Goal: Obtain resource: Obtain resource

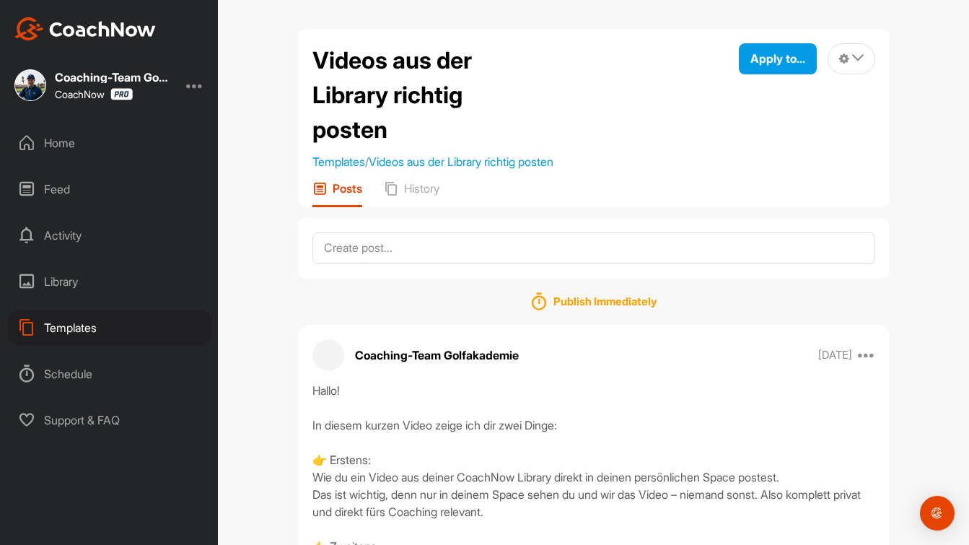
click at [85, 322] on div "Templates" at bounding box center [109, 327] width 203 height 36
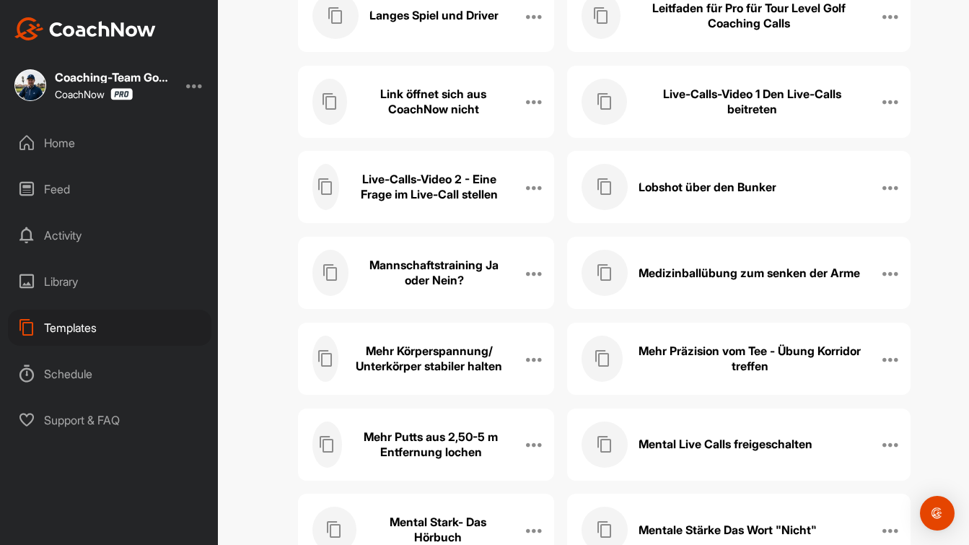
scroll to position [6807, 0]
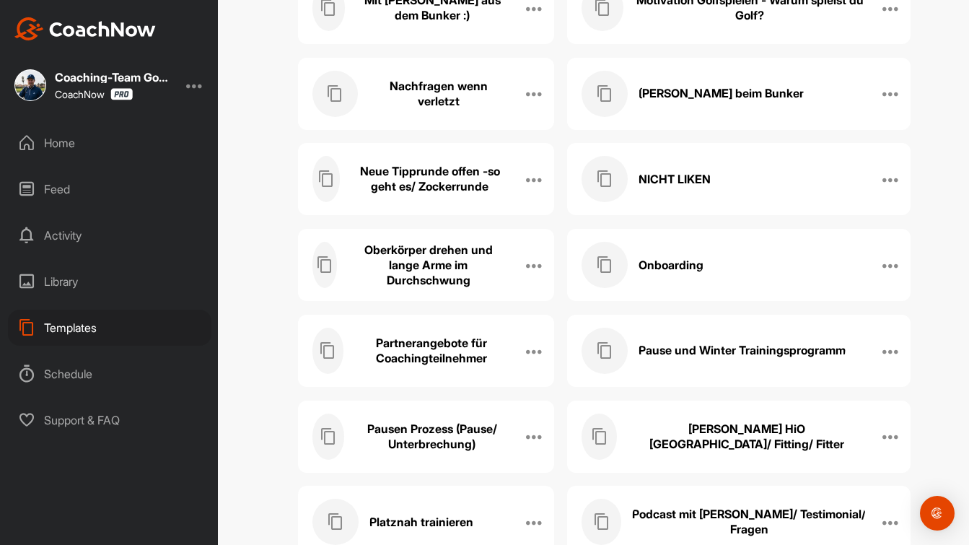
click at [472, 258] on h3 "Oberkörper drehen und lange Arme im Durchschwung" at bounding box center [428, 264] width 161 height 45
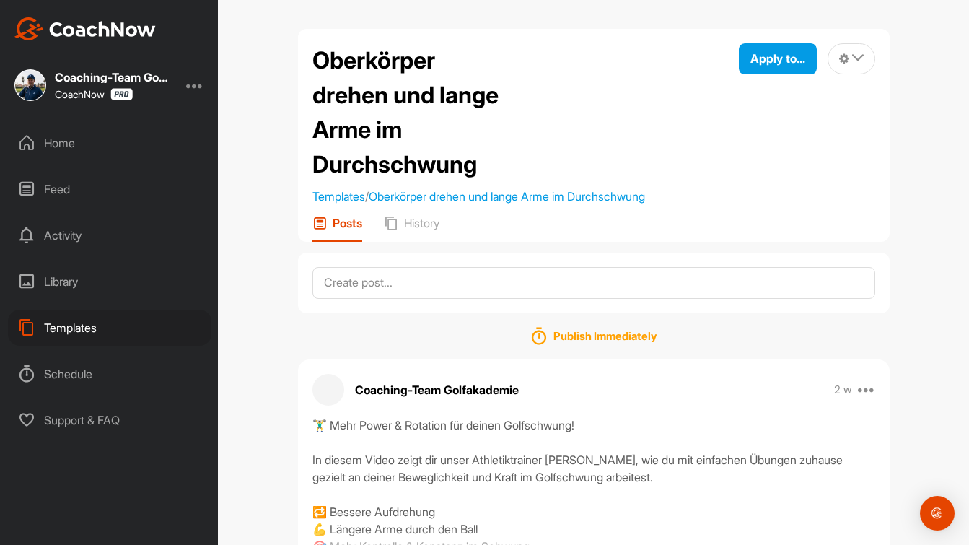
scroll to position [91, 0]
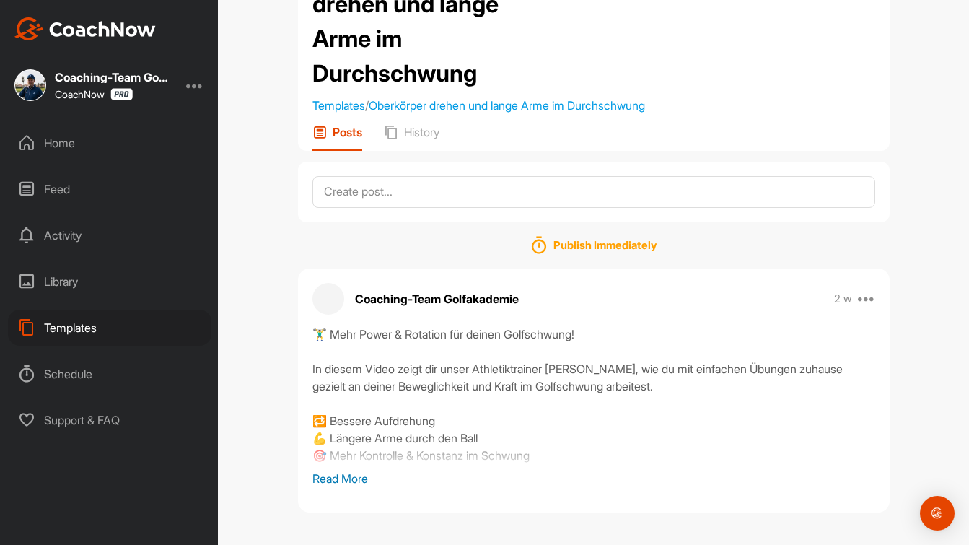
click at [348, 477] on p "Read More" at bounding box center [593, 478] width 563 height 17
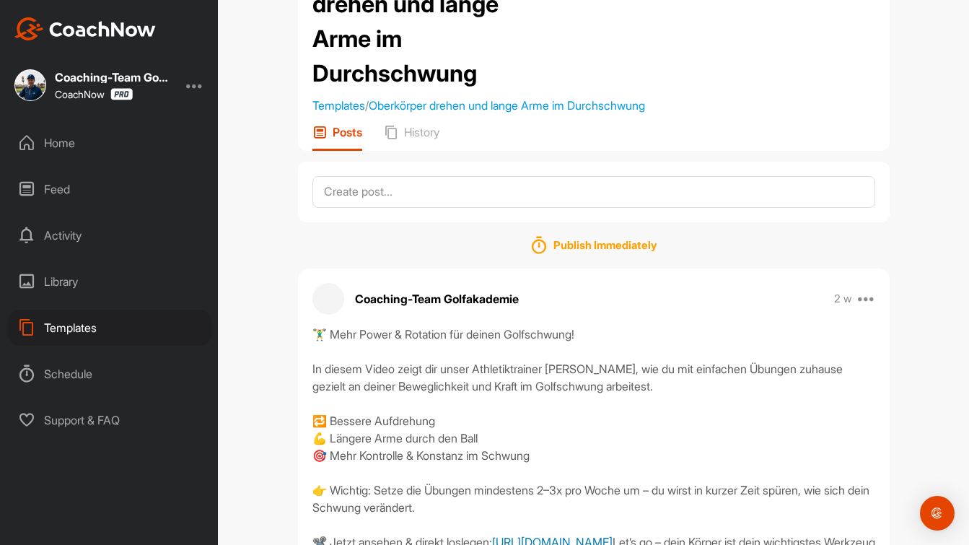
scroll to position [206, 0]
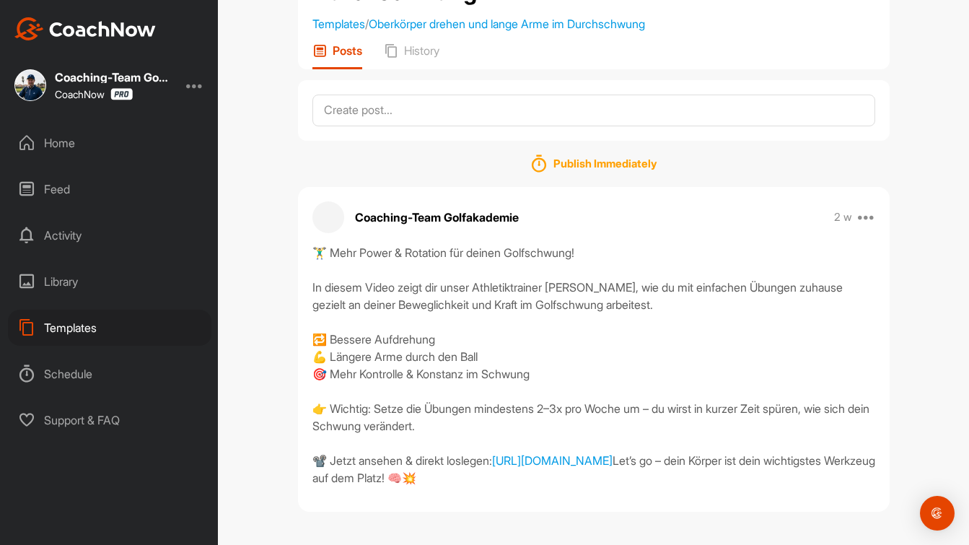
drag, startPoint x: 316, startPoint y: 211, endPoint x: 772, endPoint y: 476, distance: 527.2
click at [772, 476] on div "🏋️‍♂️ Mehr Power & Rotation für deinen Golfschwung! In diesem Video zeigt dir u…" at bounding box center [593, 365] width 563 height 242
copy div "🏋️‍♂️ Mehr Power & Rotation für deinen Golfschwung! In diesem Video zeigt dir u…"
